Goal: Book appointment/travel/reservation

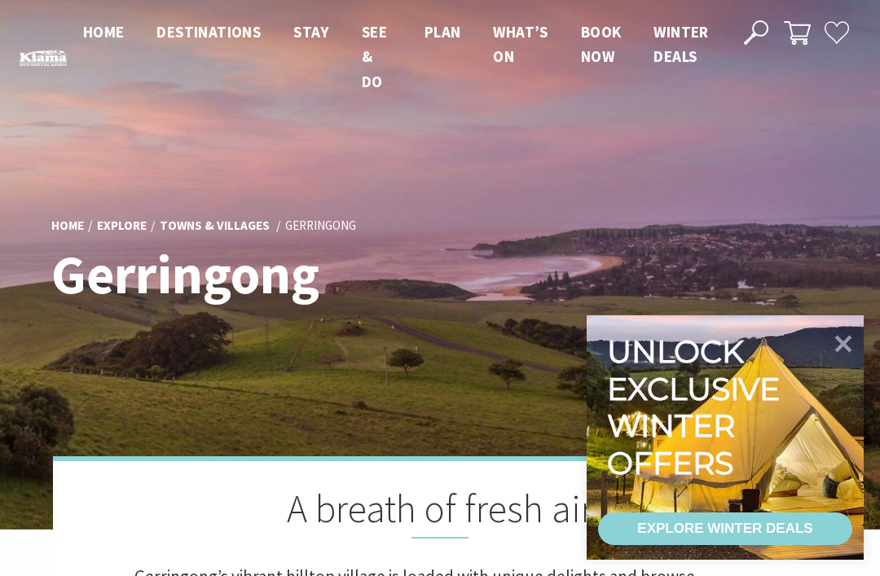
scroll to position [547, 876]
click at [838, 336] on icon at bounding box center [843, 344] width 17 height 17
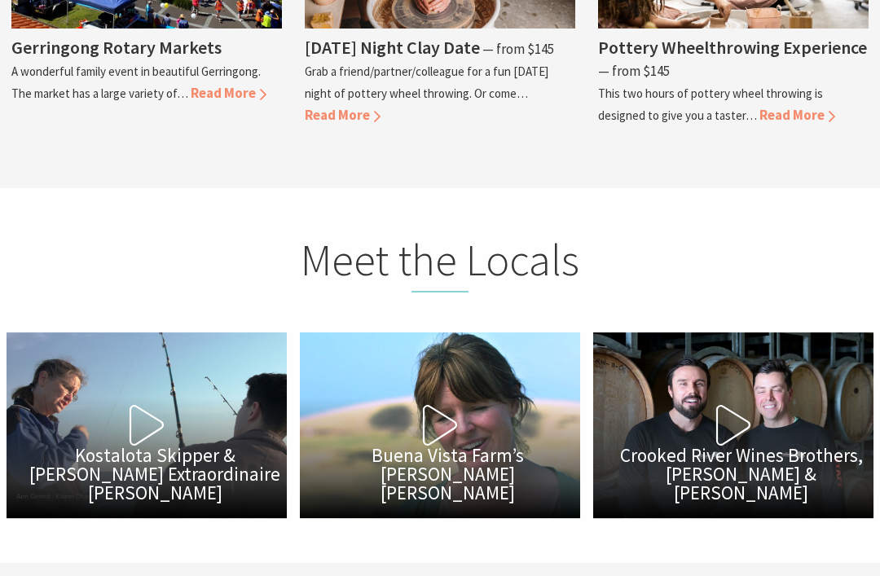
scroll to position [4512, 0]
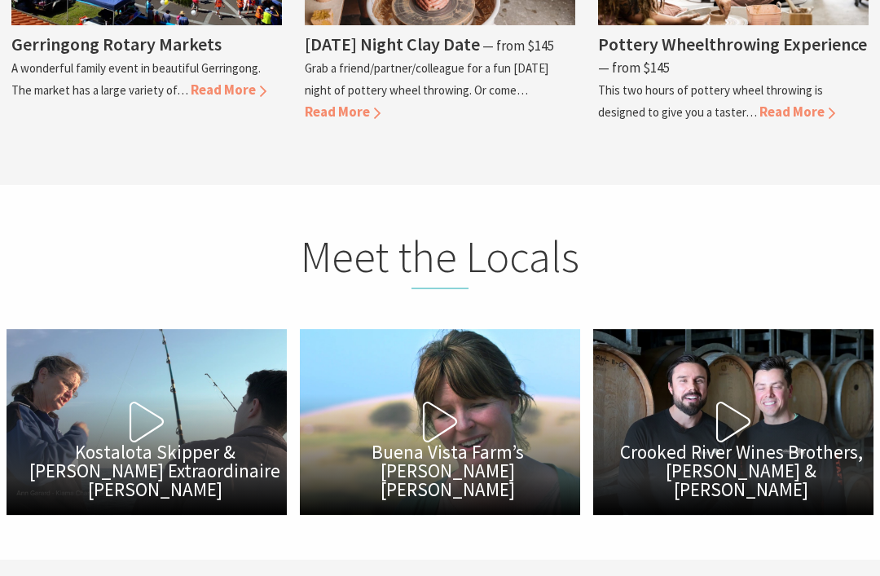
click at [712, 400] on button "Play Video Crooked River Wines Brothers, [PERSON_NAME] & [PERSON_NAME]" at bounding box center [733, 422] width 280 height 186
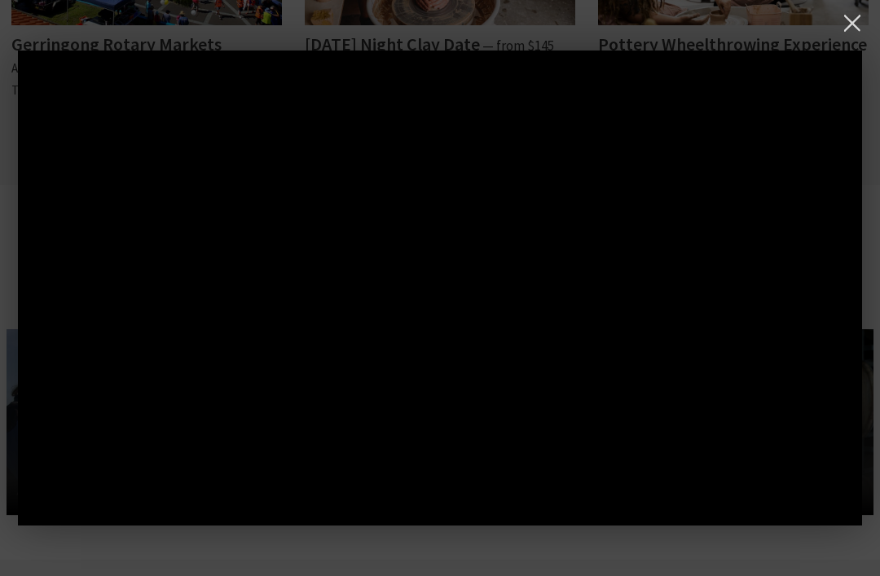
click at [853, 33] on button at bounding box center [851, 23] width 33 height 33
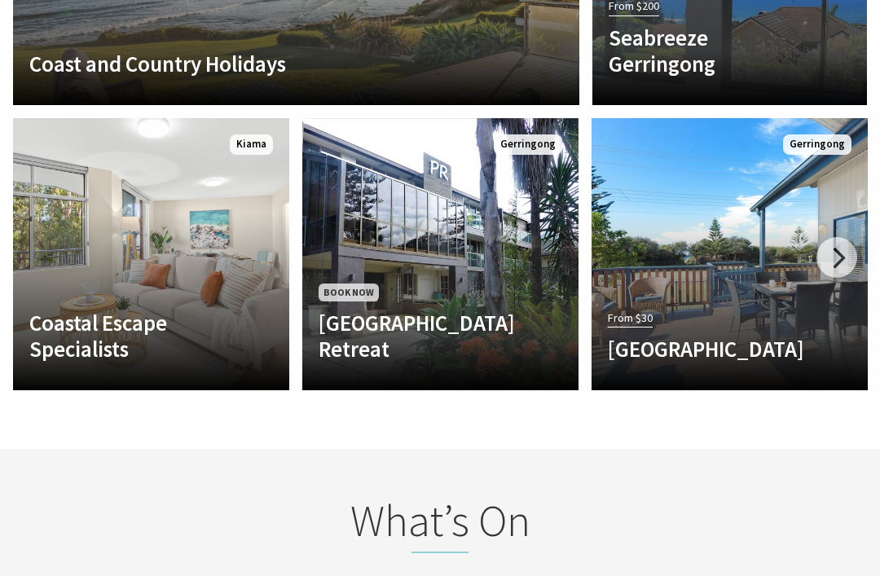
scroll to position [3681, 0]
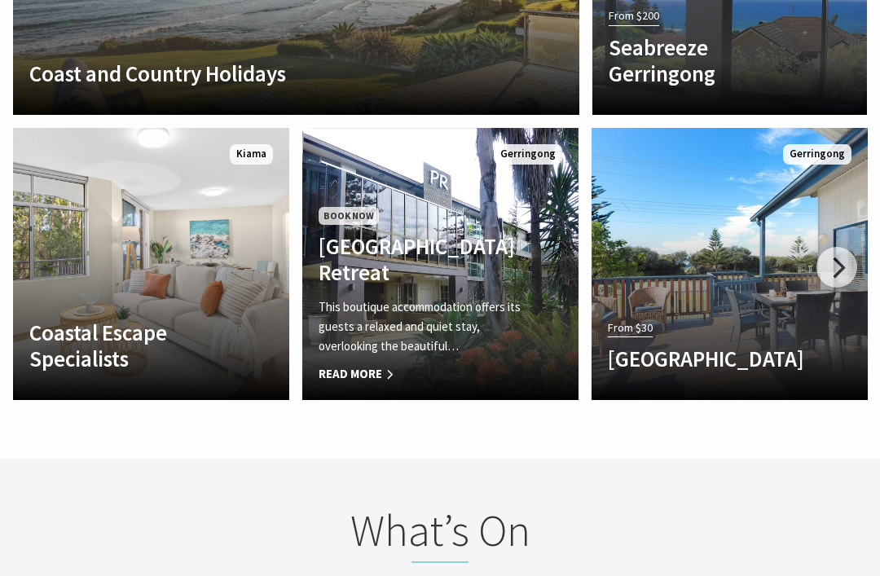
click at [384, 351] on link "Book Now [GEOGRAPHIC_DATA] Retreat This boutique accommodation offers its guest…" at bounding box center [440, 264] width 276 height 272
click at [390, 364] on span "Read More" at bounding box center [420, 374] width 202 height 20
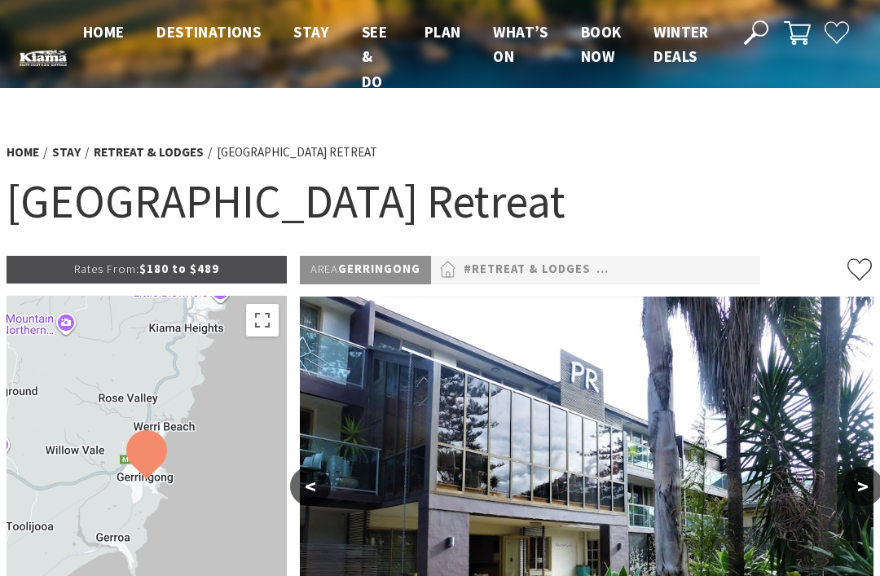
select select "3"
select select "2"
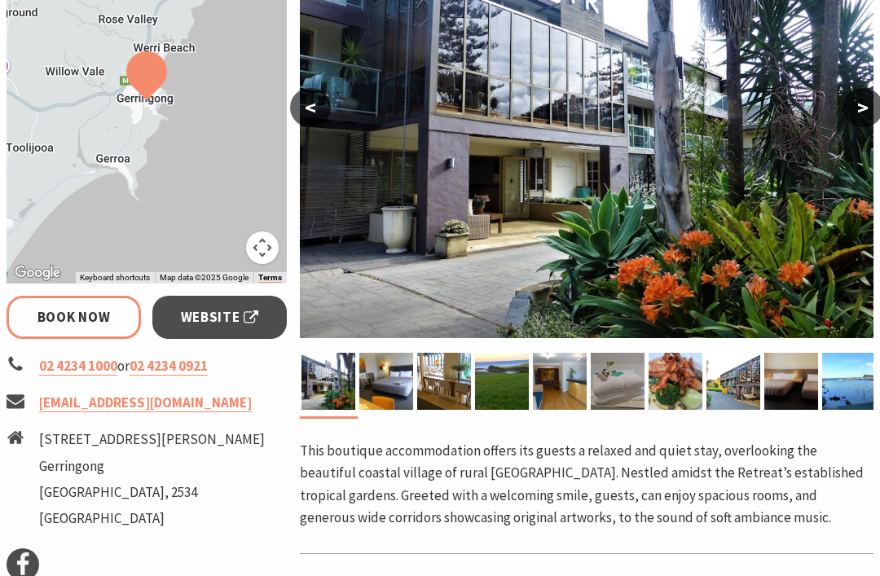
scroll to position [381, 0]
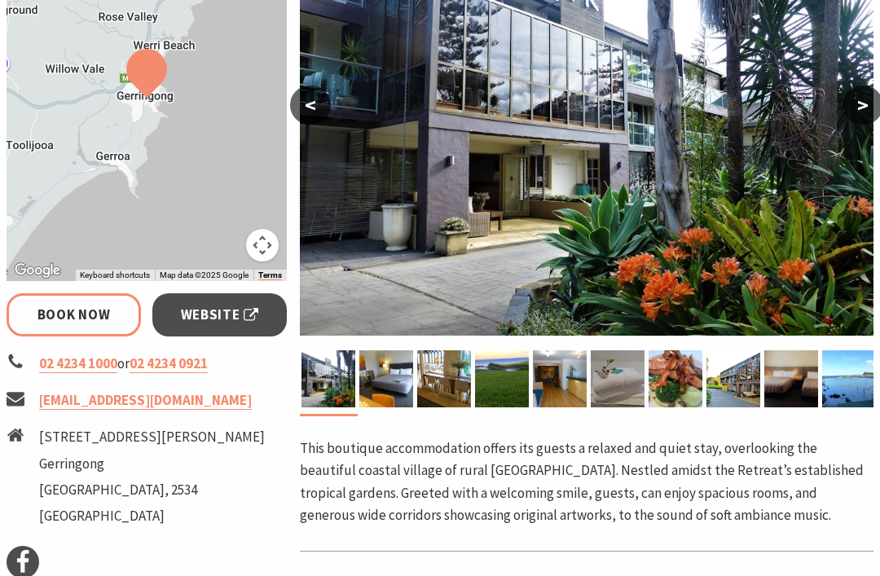
click at [386, 395] on img at bounding box center [386, 378] width 54 height 57
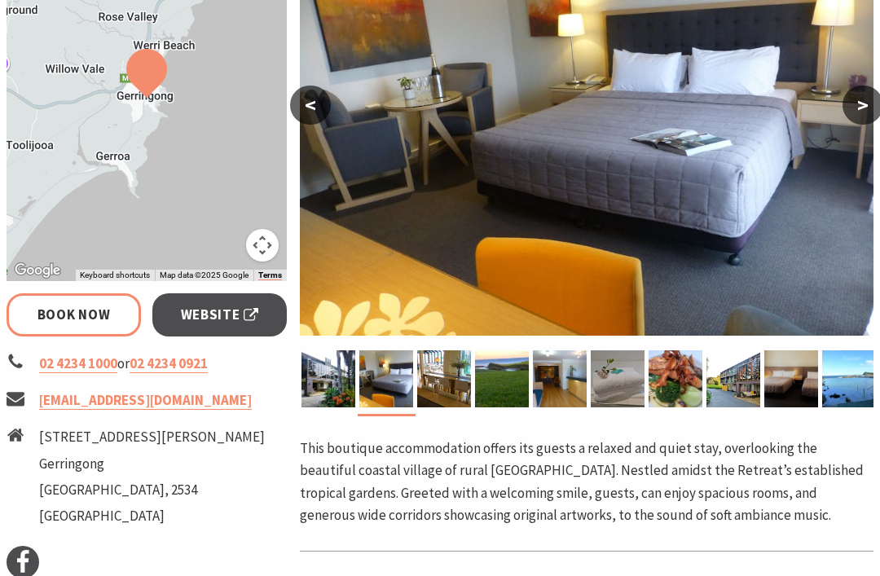
click at [435, 390] on img at bounding box center [444, 378] width 54 height 57
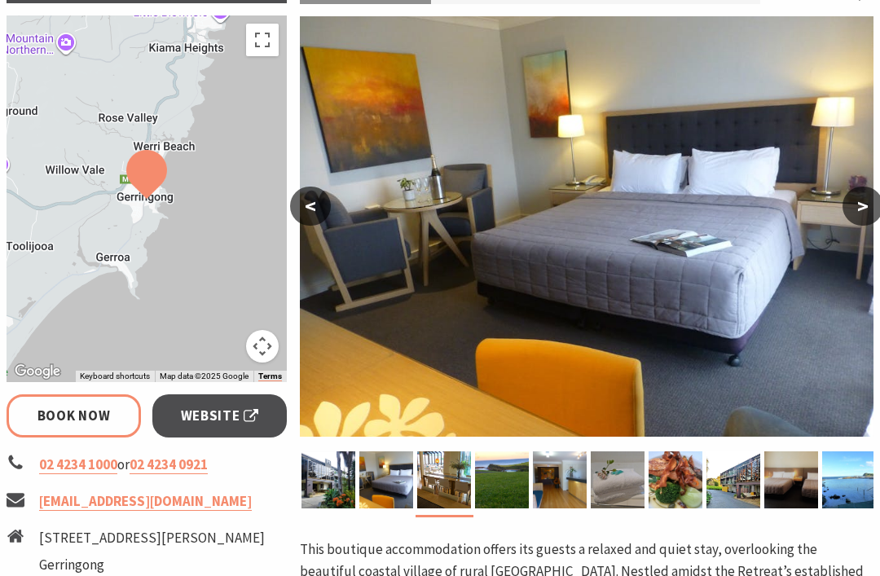
scroll to position [273, 0]
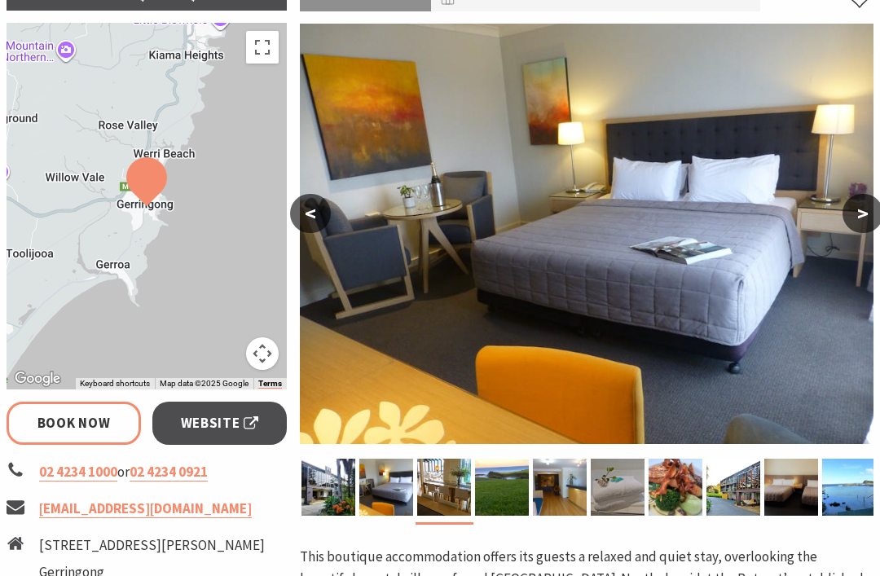
click at [728, 487] on img at bounding box center [734, 487] width 54 height 57
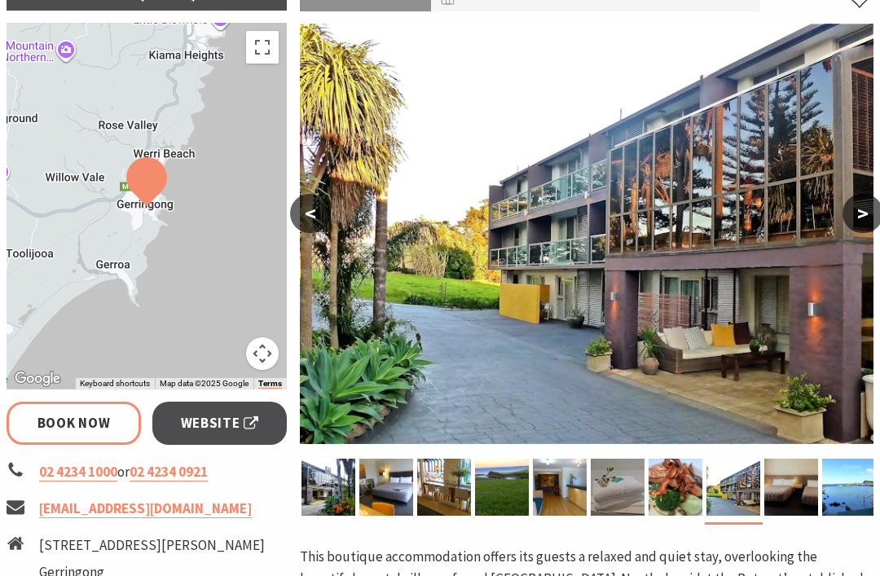
click at [842, 492] on img at bounding box center [849, 487] width 54 height 57
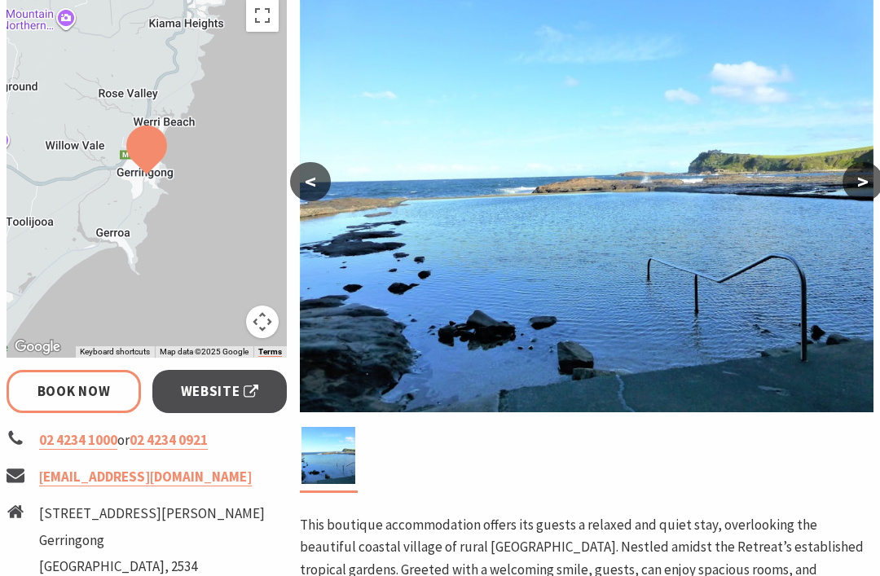
scroll to position [299, 0]
